Goal: Information Seeking & Learning: Check status

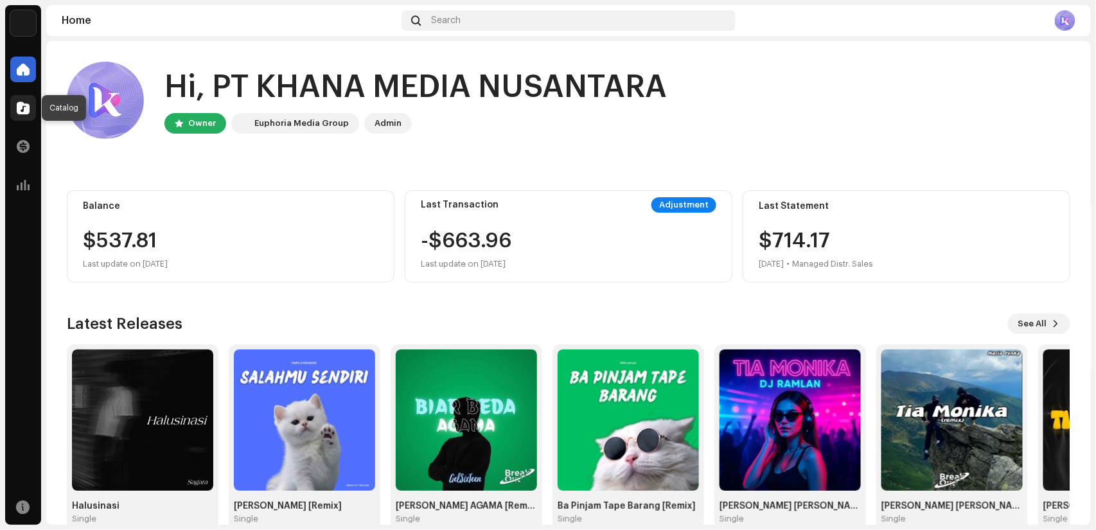
click at [20, 111] on span at bounding box center [23, 108] width 13 height 10
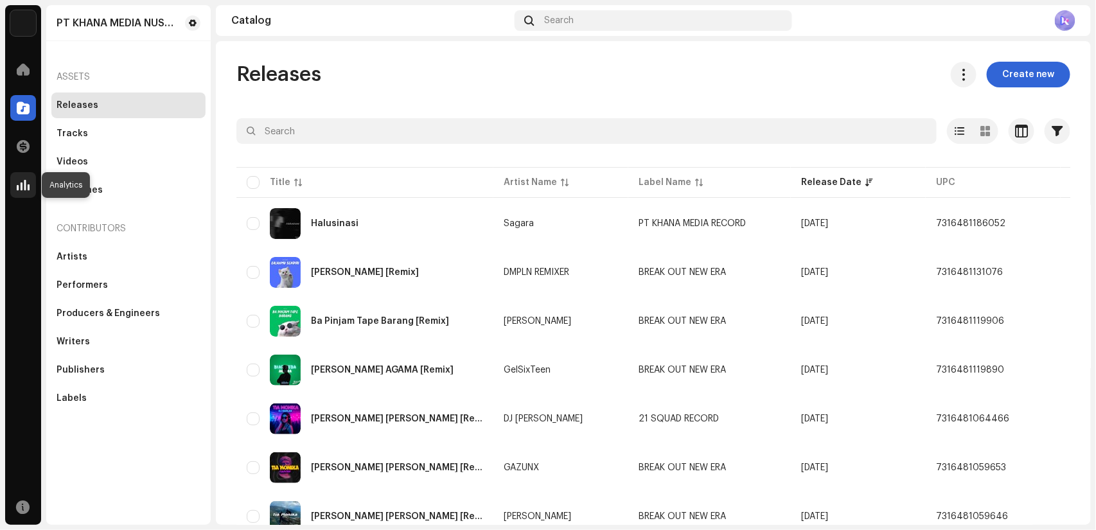
click at [15, 181] on div at bounding box center [23, 185] width 26 height 26
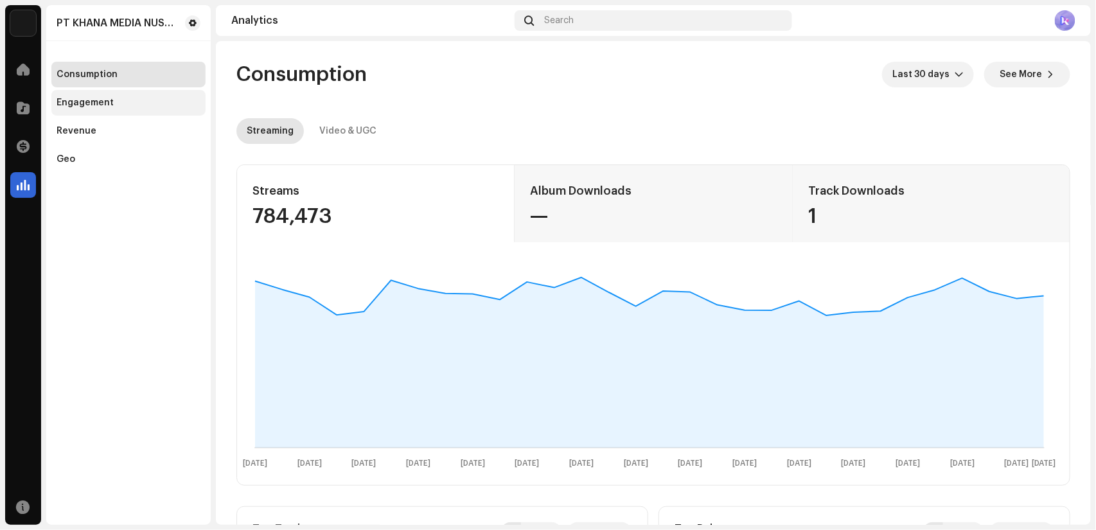
click at [104, 98] on div "Engagement" at bounding box center [85, 103] width 57 height 10
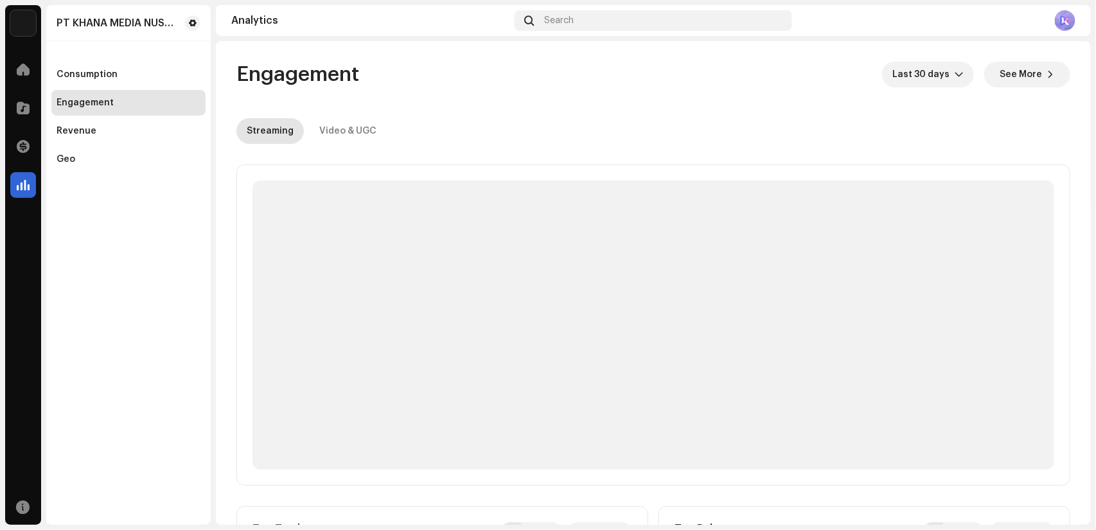
click at [68, 145] on div "Consumption Engagement Revenue Geo" at bounding box center [128, 117] width 154 height 111
click at [87, 135] on div "Revenue" at bounding box center [77, 131] width 40 height 10
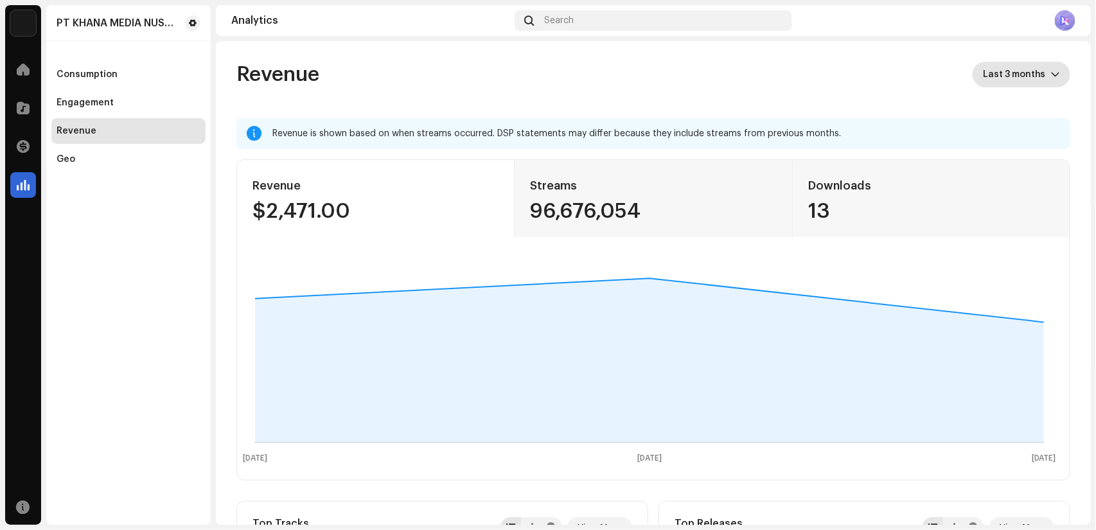
click at [1015, 69] on span "Last 3 months" at bounding box center [1017, 75] width 68 height 26
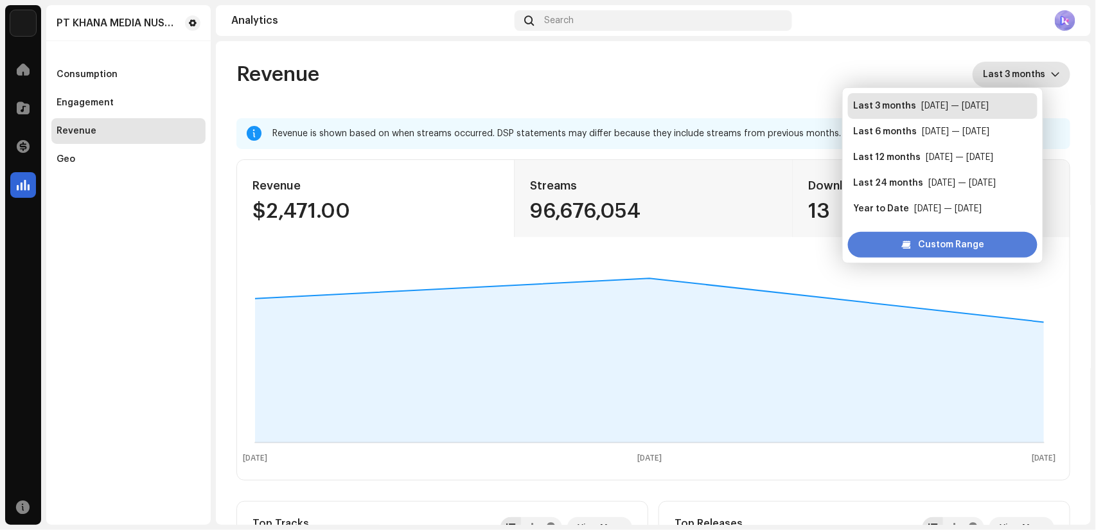
scroll to position [21, 0]
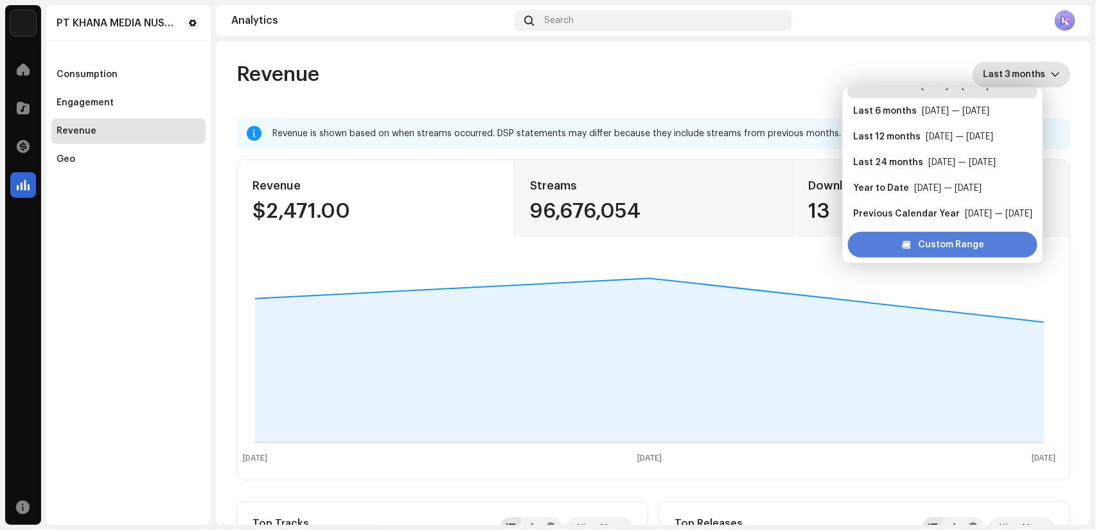
click at [908, 247] on div "Custom Range" at bounding box center [943, 245] width 190 height 26
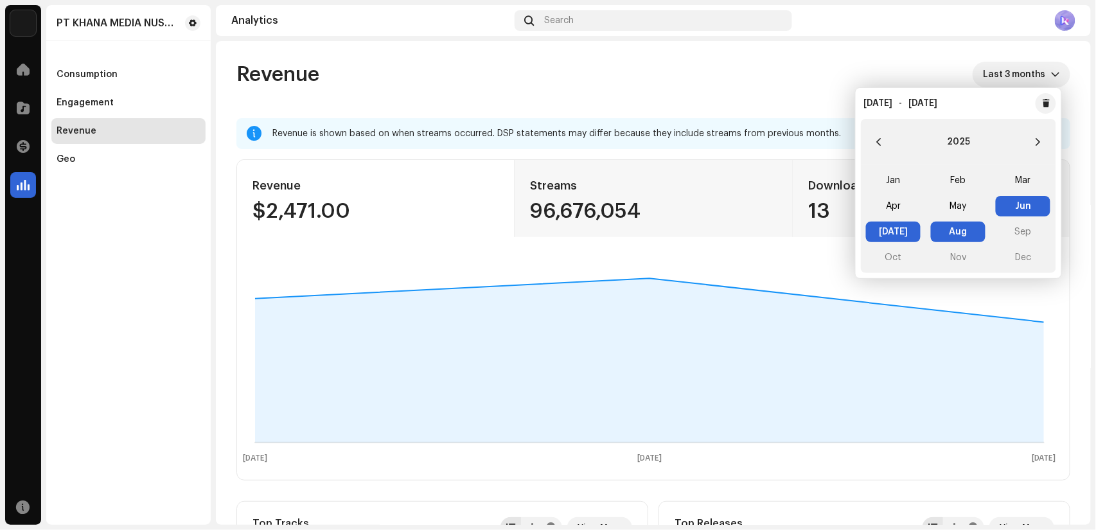
click at [961, 235] on span "Aug Aug" at bounding box center [958, 232] width 55 height 21
click at [966, 227] on span "Aug Aug" at bounding box center [958, 232] width 55 height 21
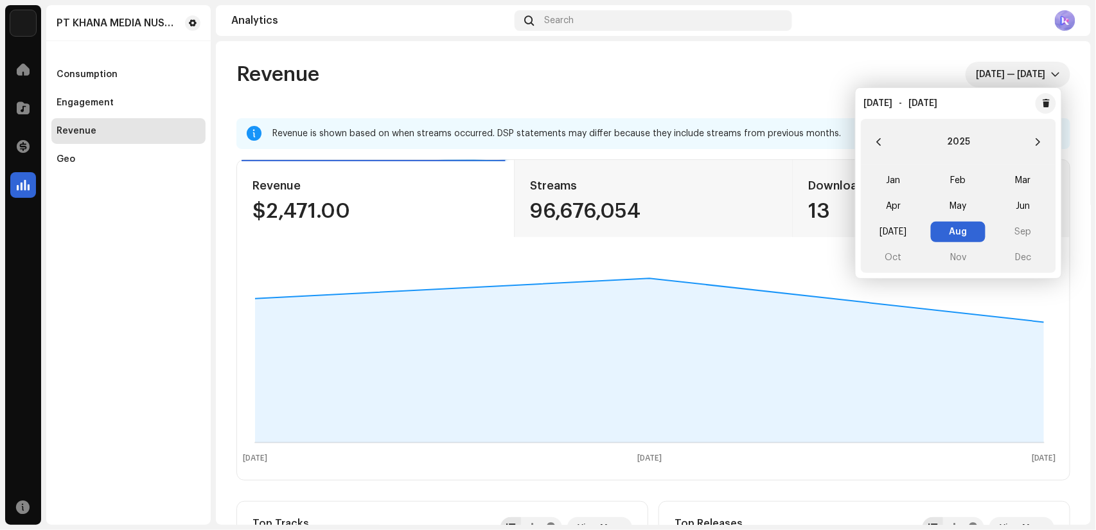
click at [961, 236] on span "Aug Aug" at bounding box center [958, 232] width 55 height 21
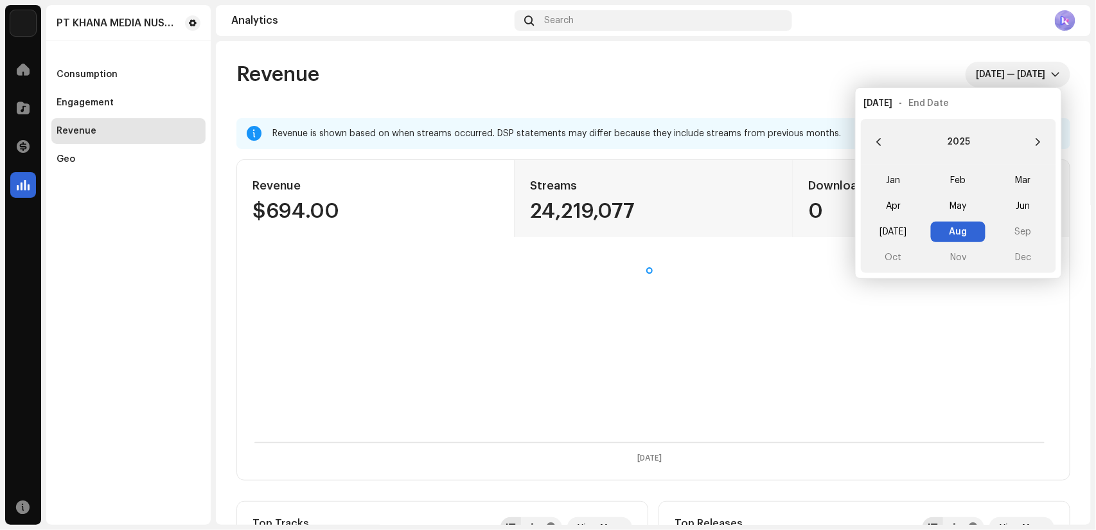
click at [961, 235] on span "Aug Aug" at bounding box center [958, 232] width 55 height 21
click at [945, 231] on span "Aug Aug" at bounding box center [958, 232] width 55 height 21
click at [825, 247] on div "Revenue $694.00 Streams 24,219,077 Downloads 0 [DATE]" at bounding box center [653, 319] width 834 height 321
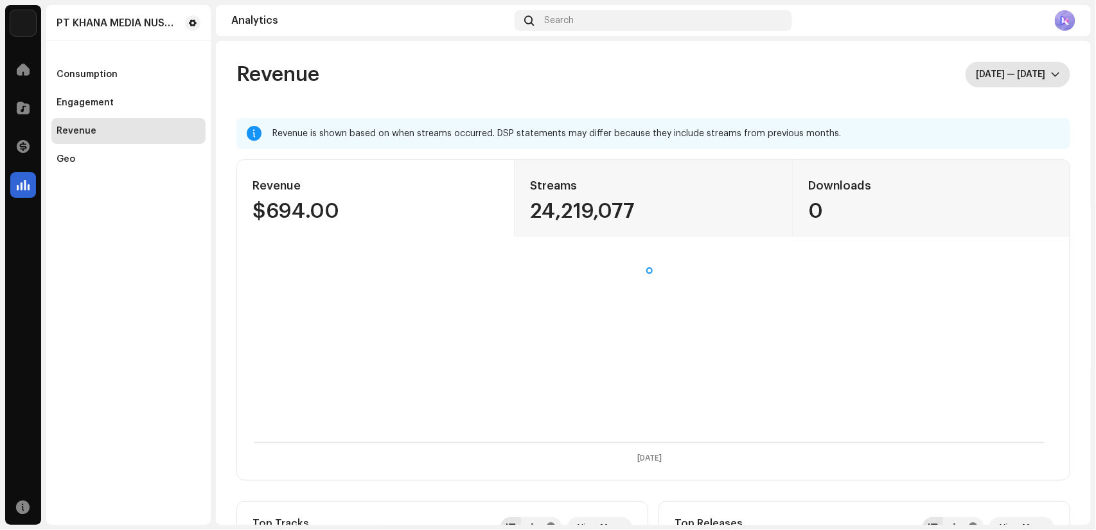
click at [1025, 85] on span "[DATE] — [DATE]" at bounding box center [1013, 75] width 75 height 26
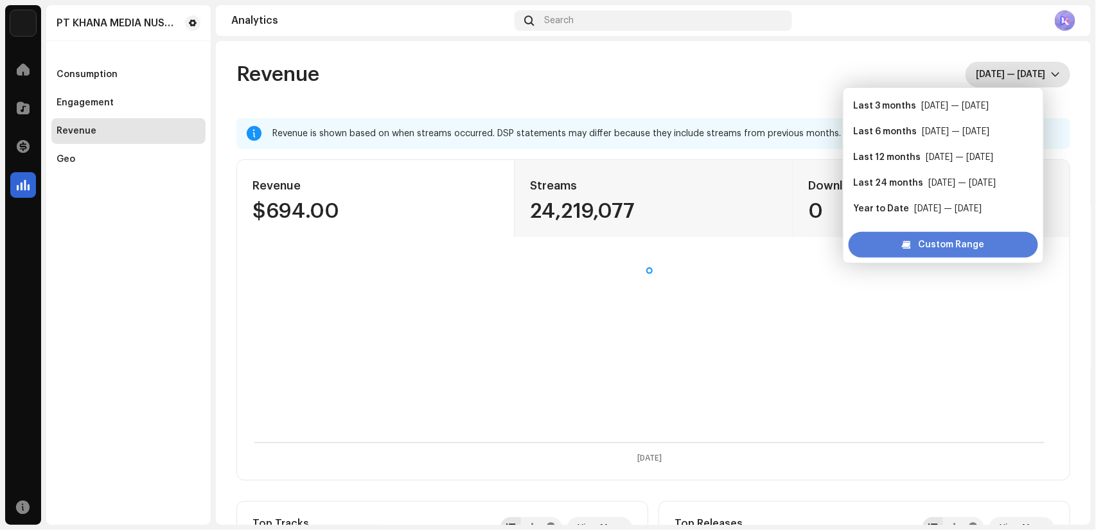
scroll to position [21, 0]
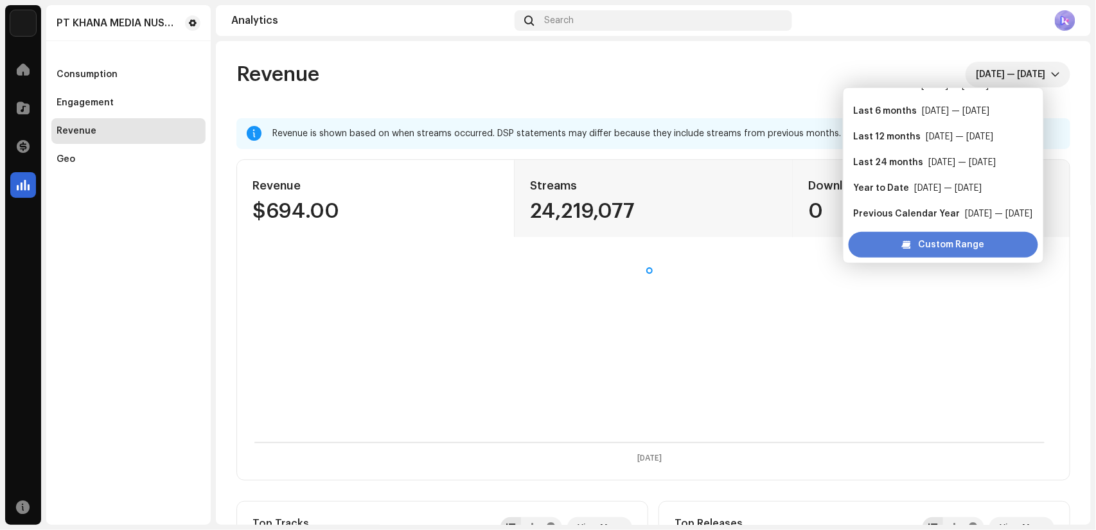
click at [937, 255] on span "Custom Range" at bounding box center [952, 245] width 66 height 26
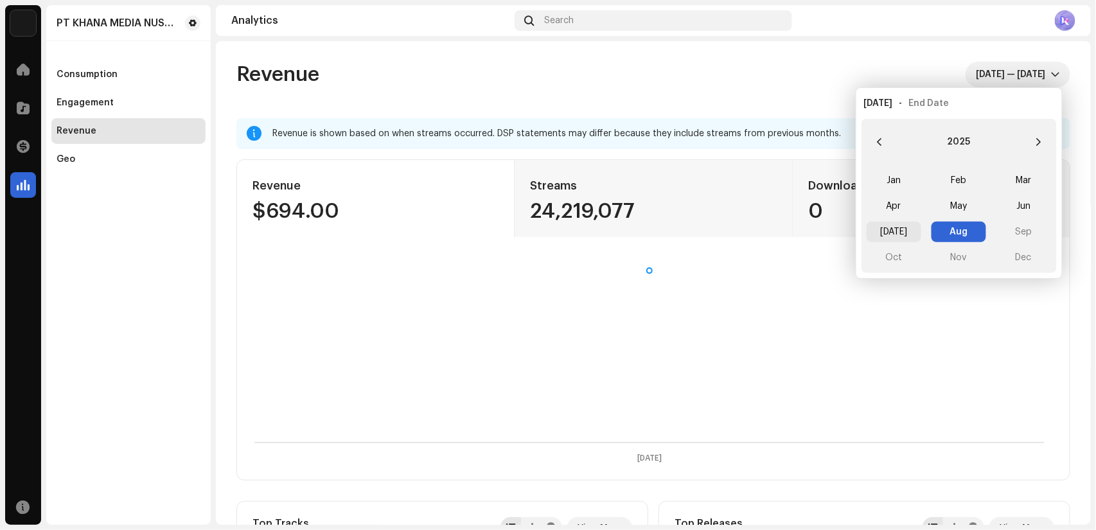
click at [889, 227] on span "[DATE]" at bounding box center [894, 232] width 55 height 21
click at [889, 227] on span "[DATE] [DATE]" at bounding box center [894, 232] width 55 height 21
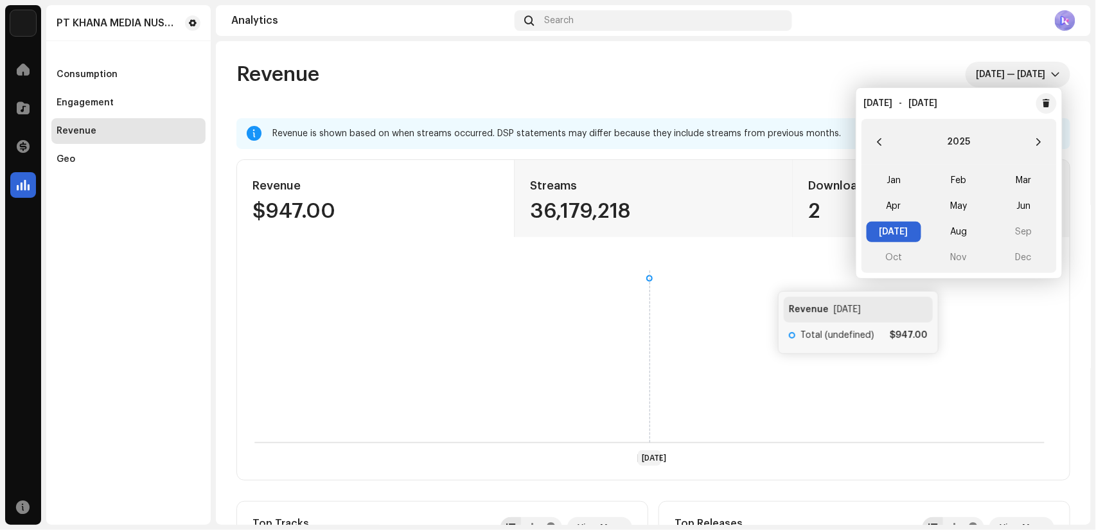
click at [765, 278] on rect at bounding box center [649, 366] width 815 height 206
